Goal: Navigation & Orientation: Find specific page/section

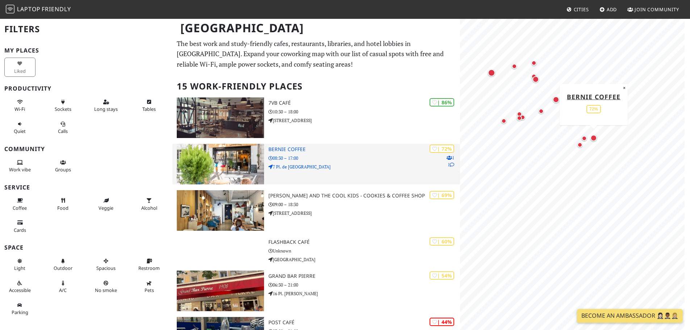
click at [219, 159] on img at bounding box center [220, 164] width 87 height 41
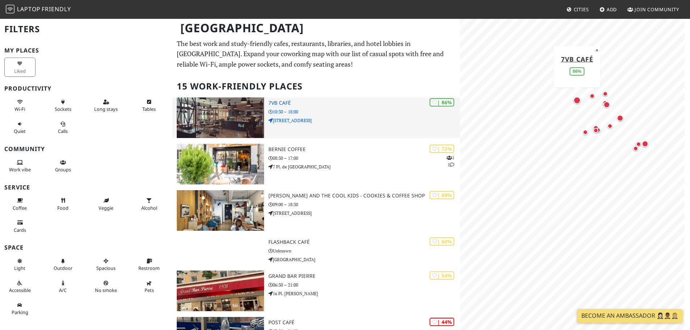
click at [222, 115] on img at bounding box center [220, 117] width 87 height 41
